Goal: Find specific page/section: Find specific page/section

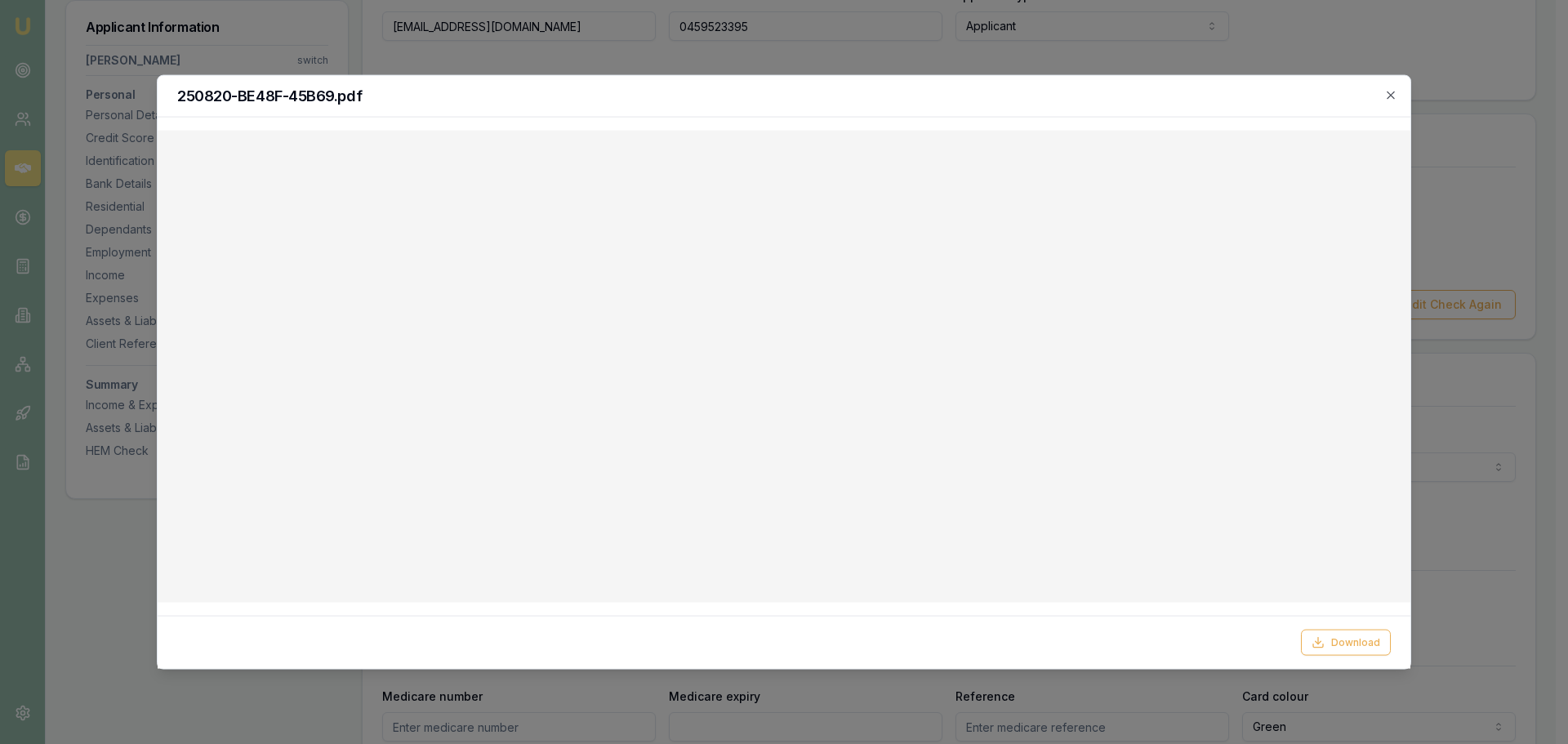
click at [1386, 84] on div "250820-BE48F-45B69.pdf" at bounding box center [784, 96] width 1253 height 41
click at [1398, 98] on div "250820-BE48F-45B69.pdf" at bounding box center [784, 96] width 1253 height 41
click at [1394, 98] on icon "button" at bounding box center [1389, 93] width 7 height 7
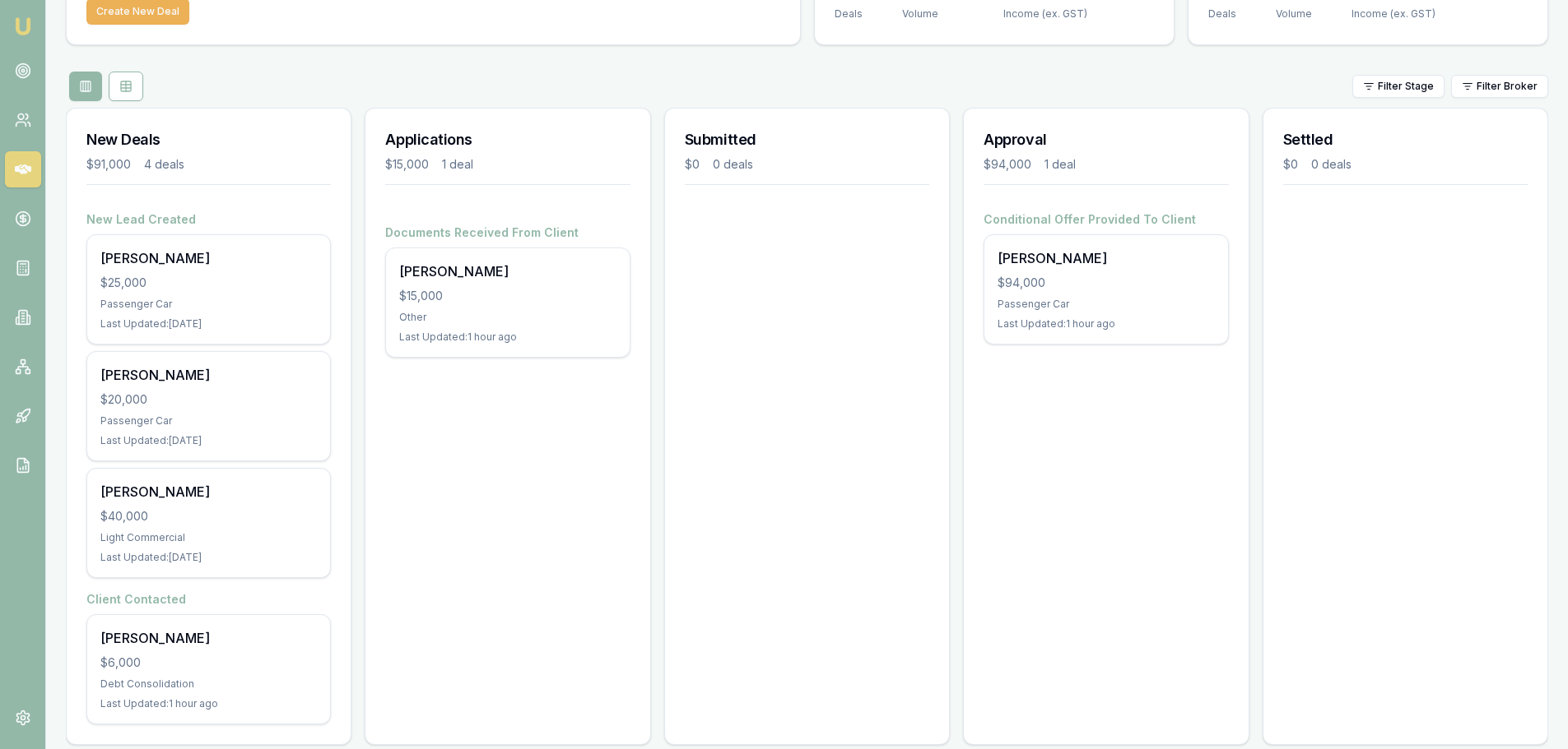
scroll to position [147, 0]
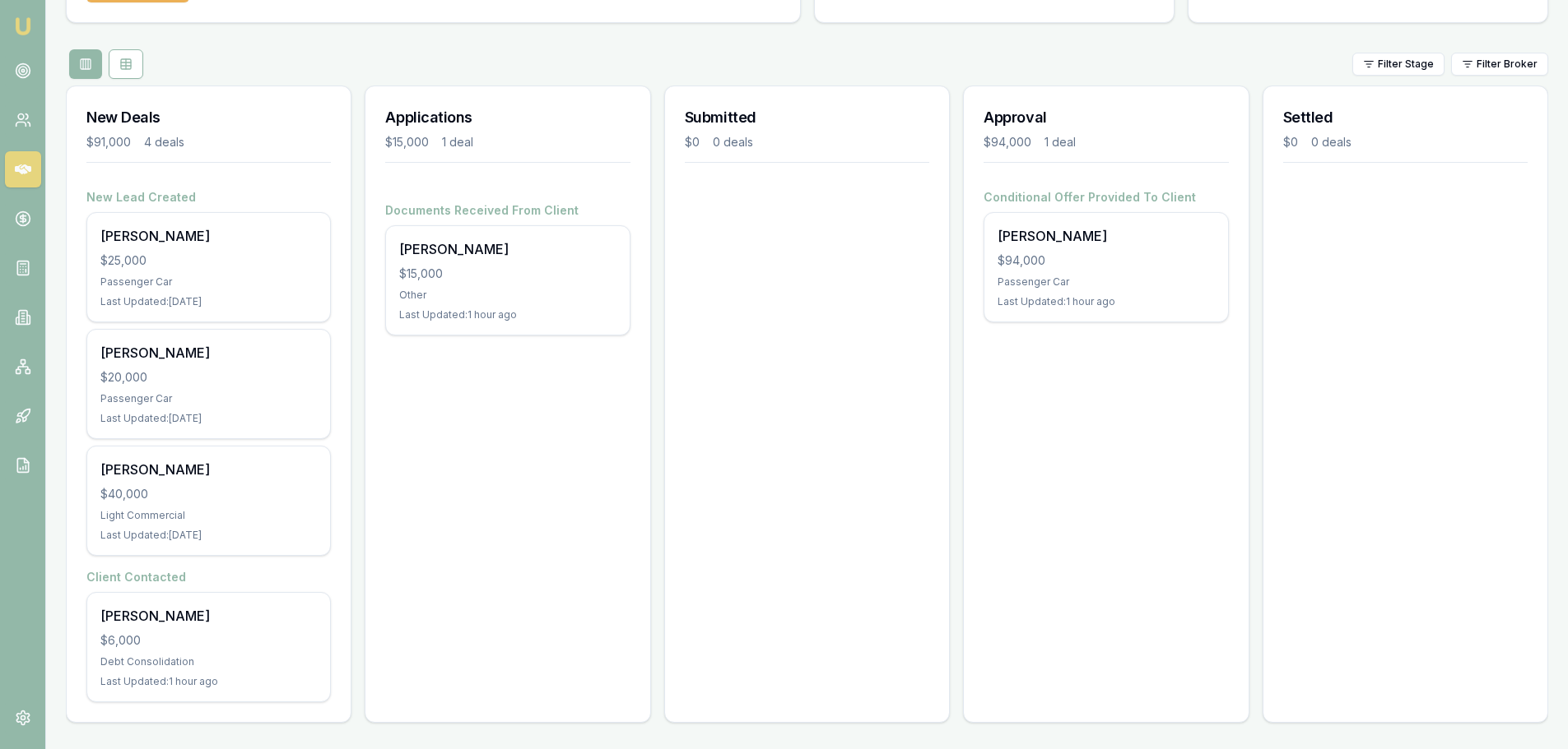
click at [245, 93] on div "New Deals $91,000 4 deals" at bounding box center [208, 137] width 284 height 103
click at [244, 158] on div at bounding box center [208, 162] width 244 height 14
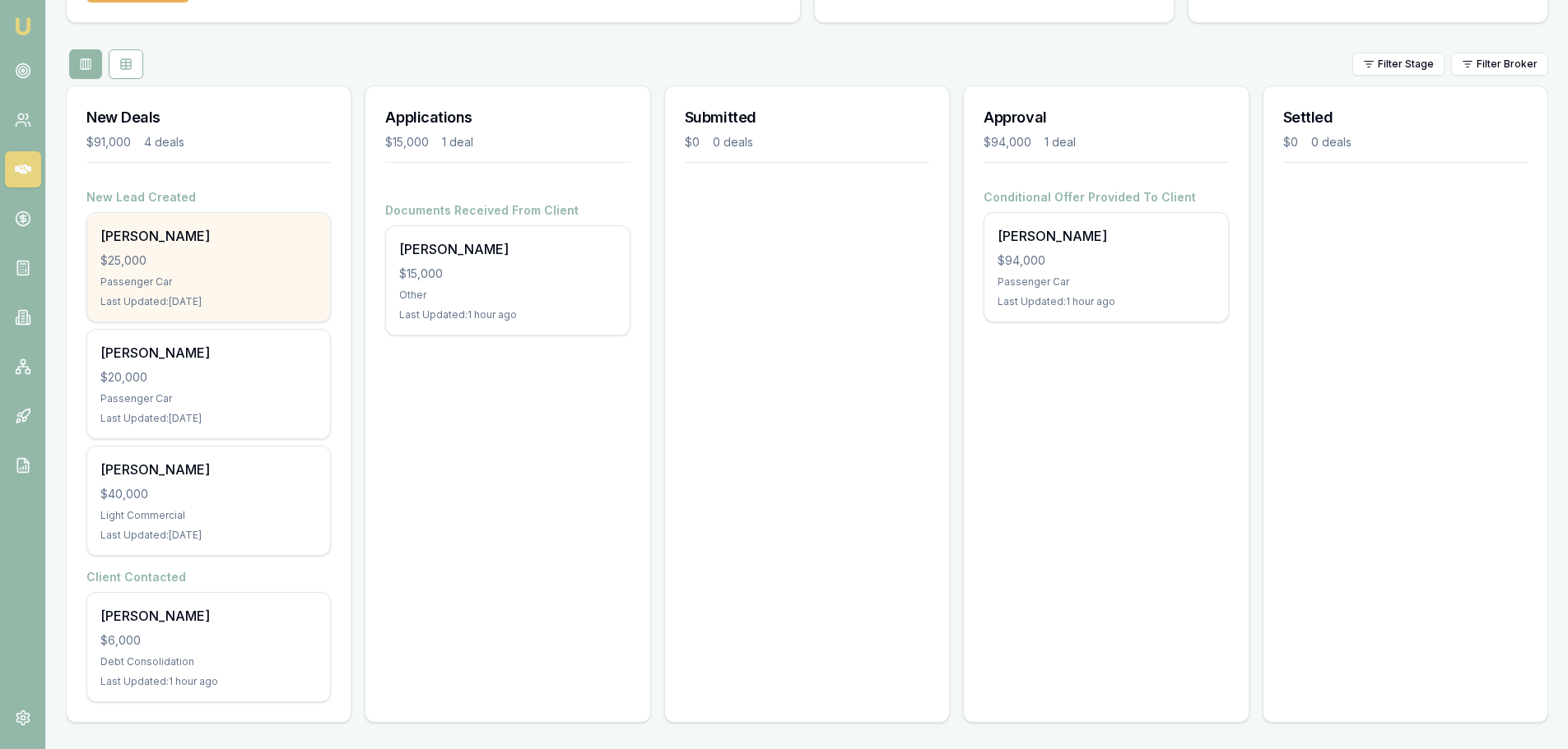
click at [185, 257] on div "$25,000" at bounding box center [209, 261] width 217 height 17
